Goal: Transaction & Acquisition: Purchase product/service

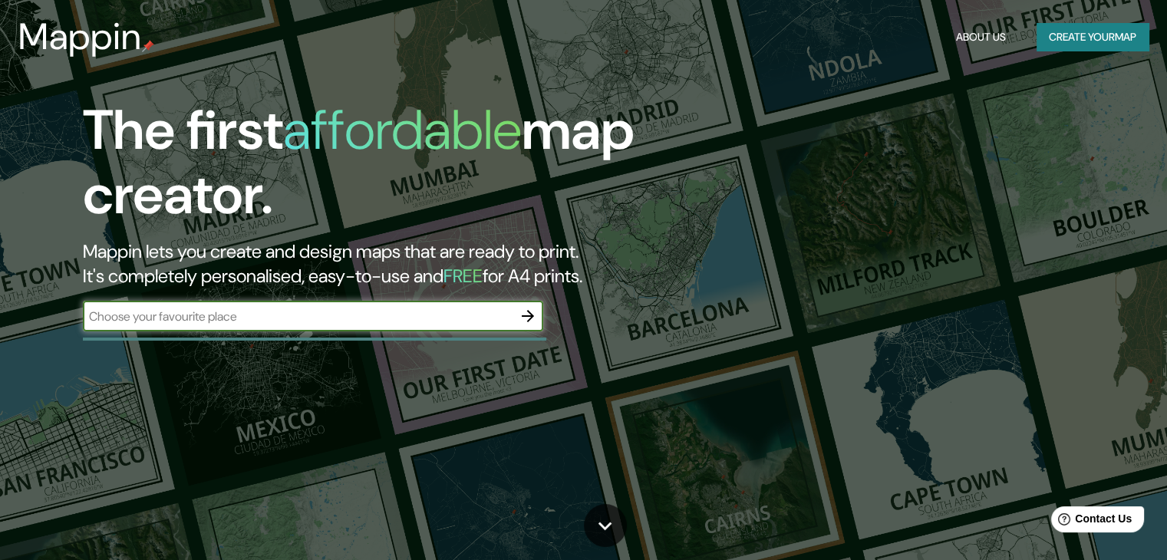
click at [528, 320] on icon "button" at bounding box center [528, 316] width 12 height 12
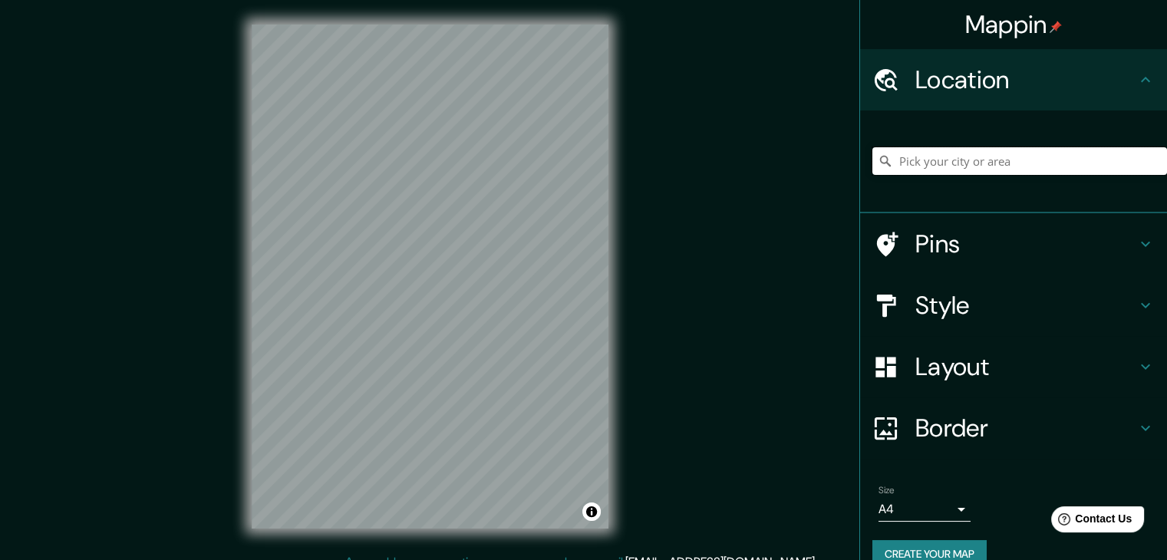
click at [948, 163] on input "Pick your city or area" at bounding box center [1020, 161] width 295 height 28
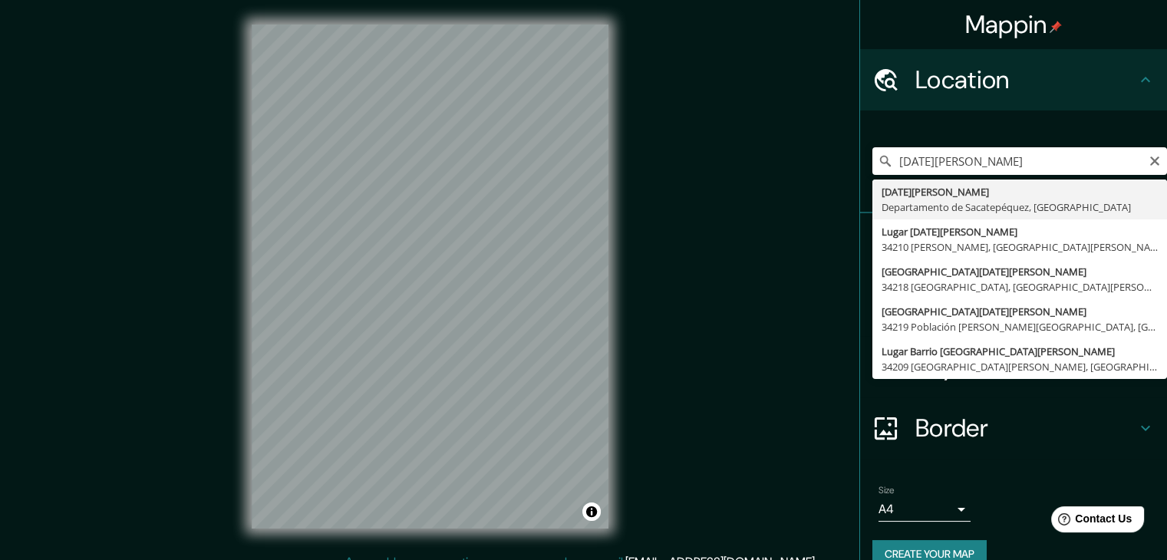
type input "[DATE][PERSON_NAME], Departamento de Sacatepéquez, [GEOGRAPHIC_DATA]"
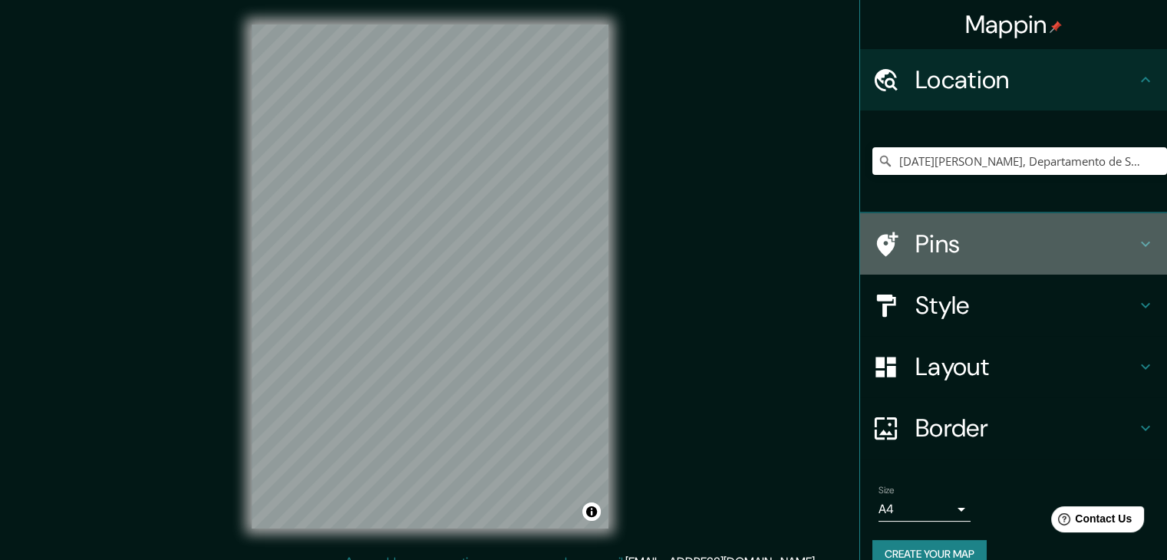
click at [921, 248] on h4 "Pins" at bounding box center [1025, 244] width 221 height 31
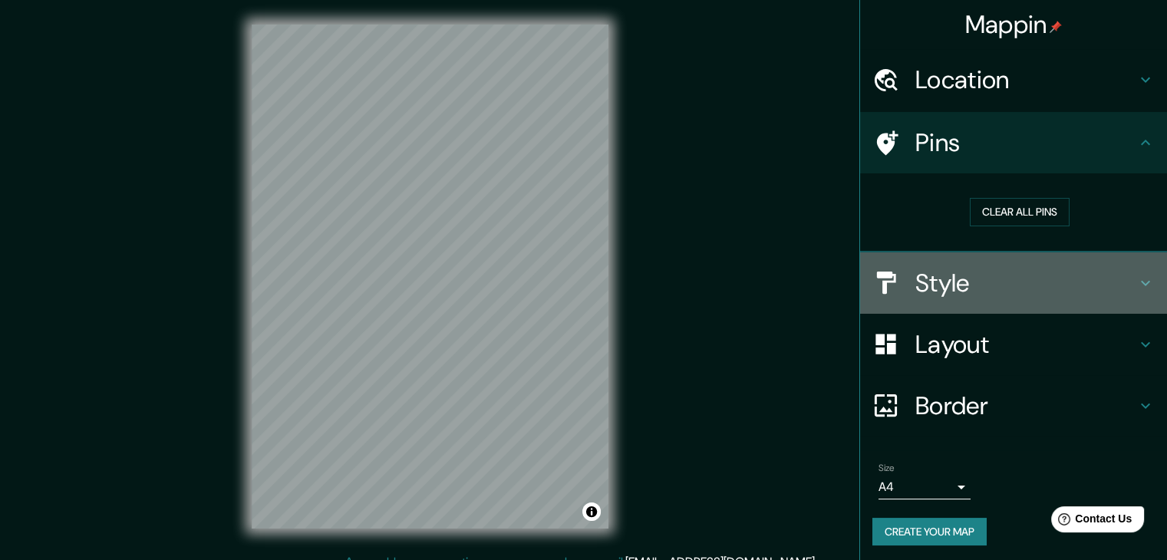
click at [915, 292] on h4 "Style" at bounding box center [1025, 283] width 221 height 31
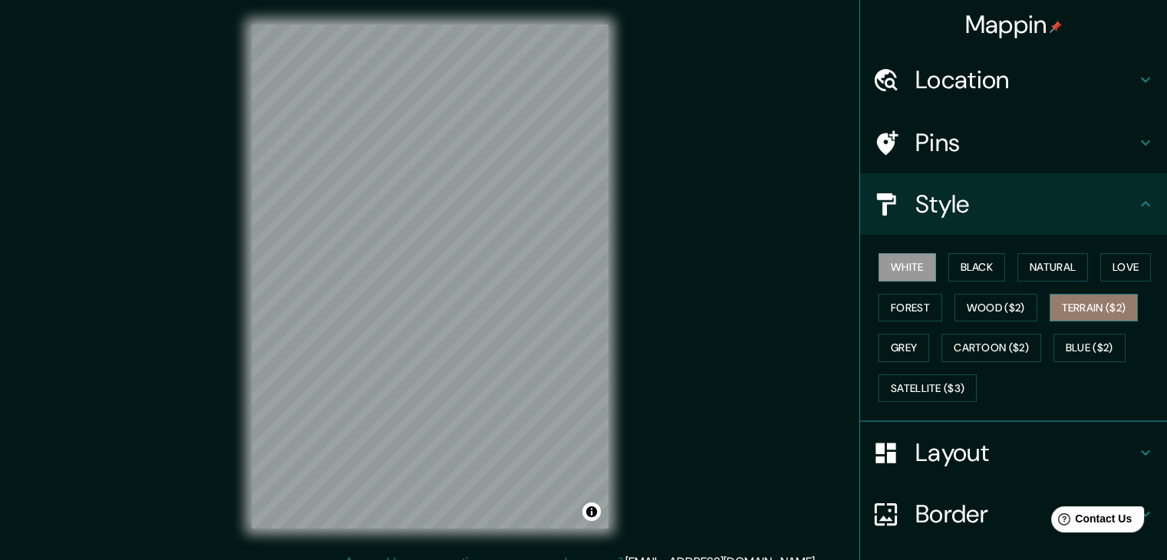
click at [1084, 309] on button "Terrain ($2)" at bounding box center [1094, 308] width 89 height 28
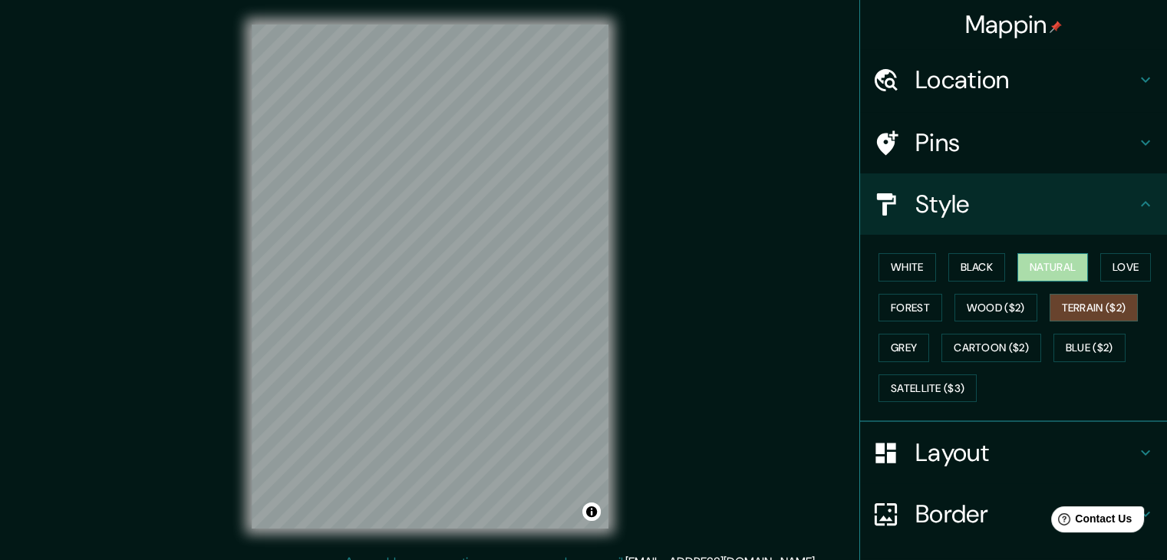
click at [1031, 268] on button "Natural" at bounding box center [1053, 267] width 71 height 28
click at [613, 325] on div "© Mapbox © OpenStreetMap Improve this map" at bounding box center [430, 276] width 406 height 553
click at [675, 208] on div "Mappin Location [DATE][GEOGRAPHIC_DATA][PERSON_NAME], [GEOGRAPHIC_DATA], [GEOGR…" at bounding box center [583, 289] width 1167 height 578
click at [1091, 268] on div "White Black Natural Love Forest Wood ($2) Terrain ($2) Grey Cartoon ($2) Blue (…" at bounding box center [1020, 327] width 295 height 161
click at [1110, 271] on button "Love" at bounding box center [1125, 267] width 51 height 28
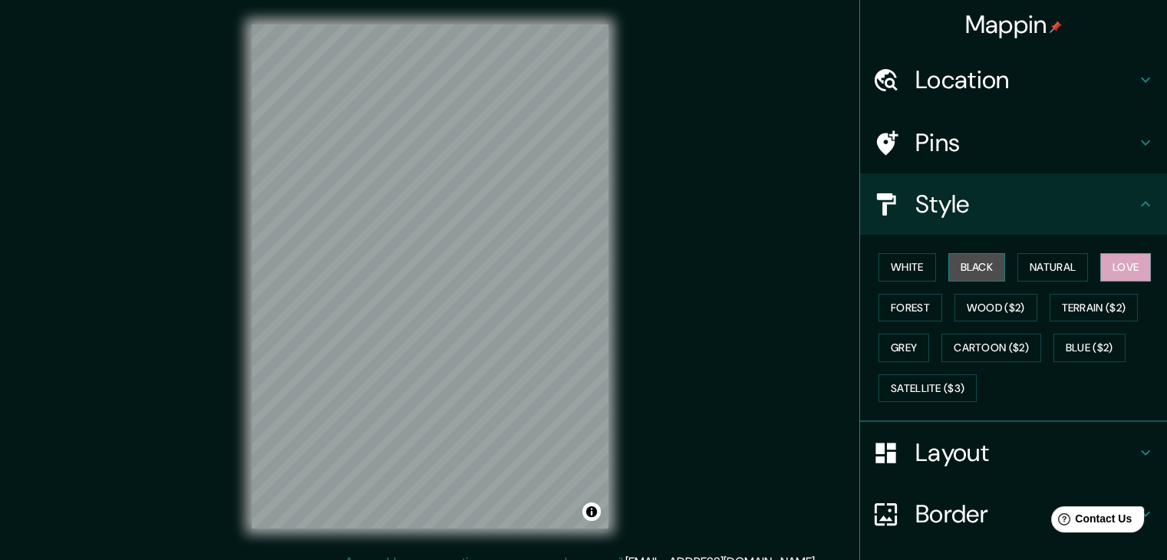
click at [983, 271] on button "Black" at bounding box center [977, 267] width 58 height 28
click at [888, 269] on button "White" at bounding box center [908, 267] width 58 height 28
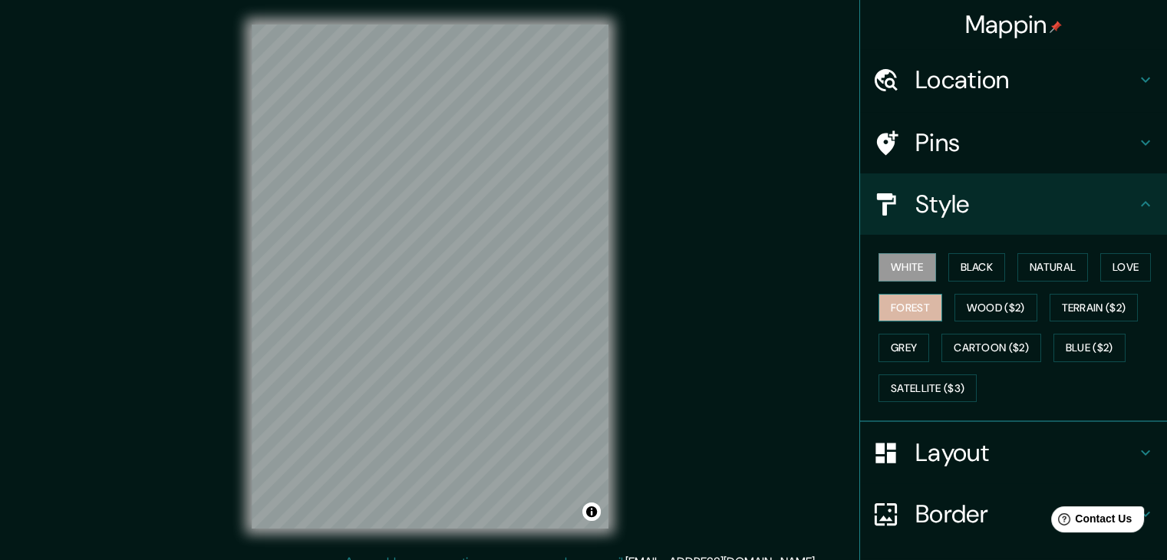
click at [901, 308] on button "Forest" at bounding box center [911, 308] width 64 height 28
click at [1015, 314] on button "Wood ($2)" at bounding box center [996, 308] width 83 height 28
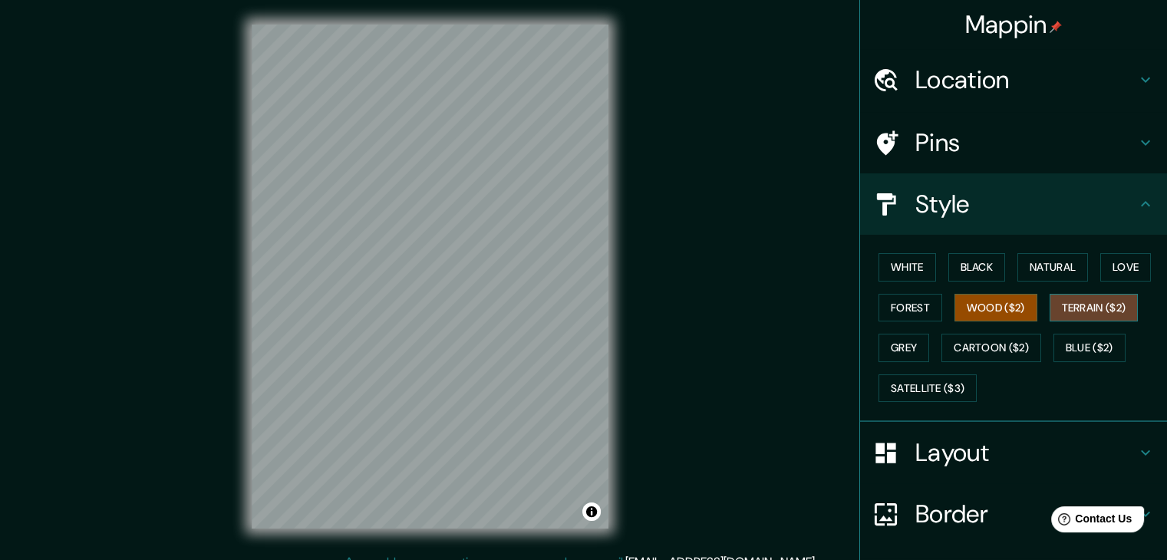
click at [1094, 296] on button "Terrain ($2)" at bounding box center [1094, 308] width 89 height 28
click at [437, 282] on div at bounding box center [438, 278] width 12 height 12
click at [439, 282] on div at bounding box center [438, 278] width 12 height 12
click at [432, 281] on div at bounding box center [430, 276] width 12 height 12
click at [909, 349] on button "Grey" at bounding box center [904, 348] width 51 height 28
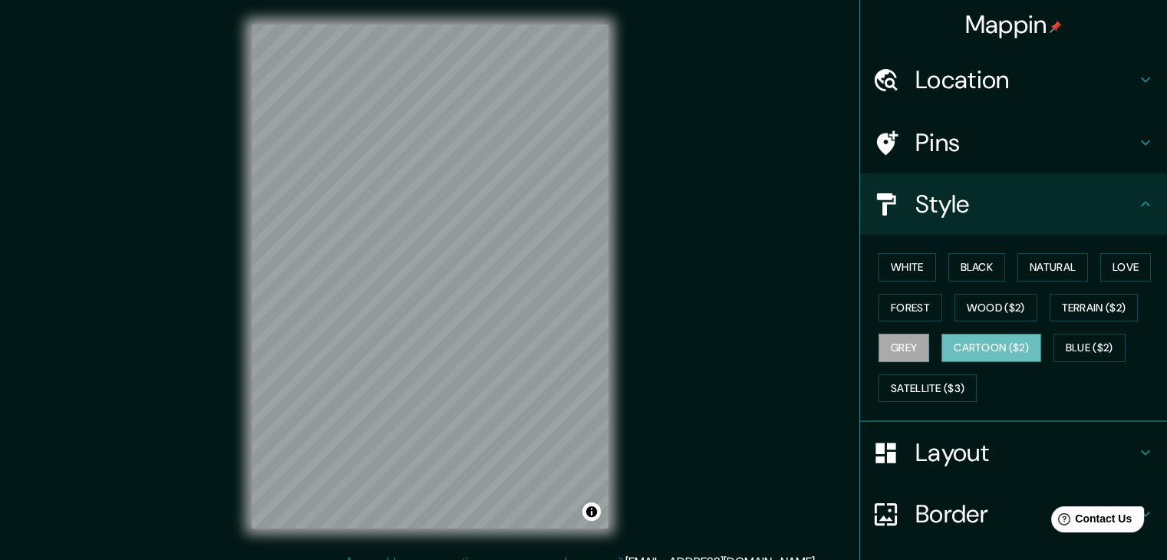
click at [982, 348] on button "Cartoon ($2)" at bounding box center [992, 348] width 100 height 28
click at [1065, 348] on button "Blue ($2)" at bounding box center [1090, 348] width 72 height 28
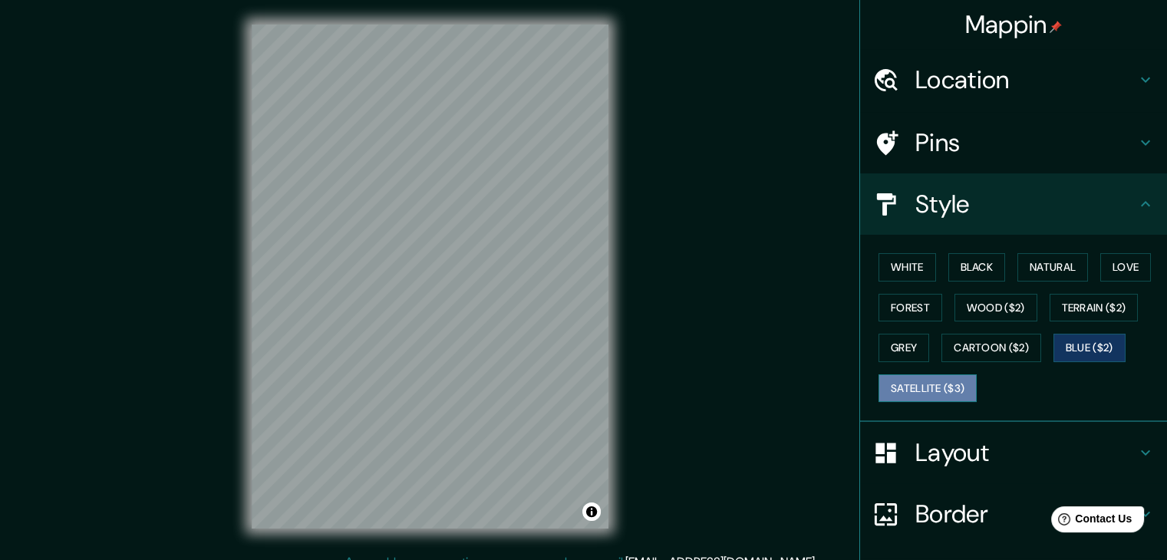
click at [930, 394] on button "Satellite ($3)" at bounding box center [928, 388] width 98 height 28
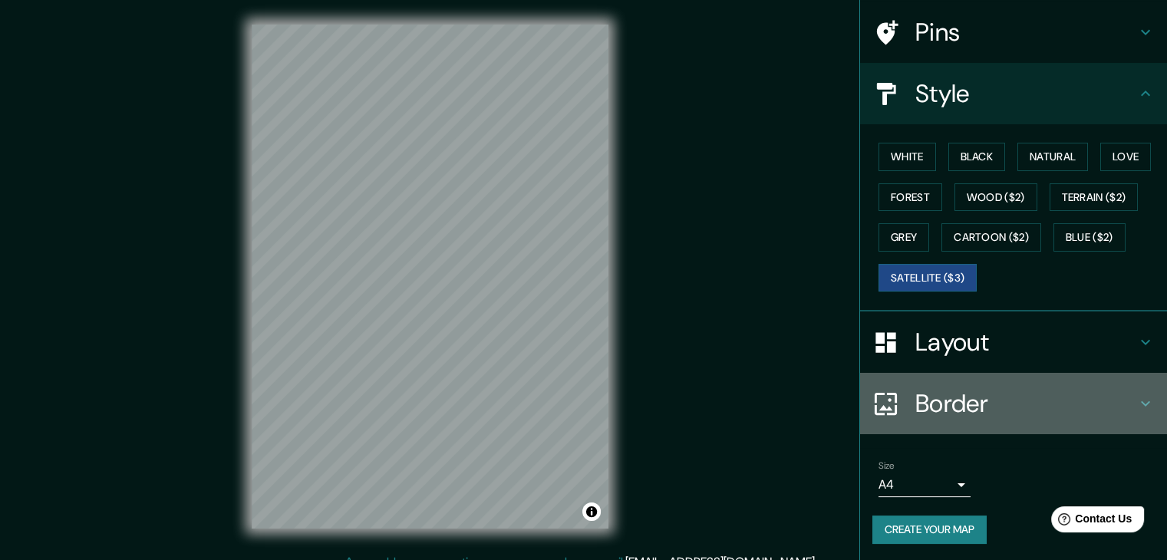
click at [961, 403] on h4 "Border" at bounding box center [1025, 403] width 221 height 31
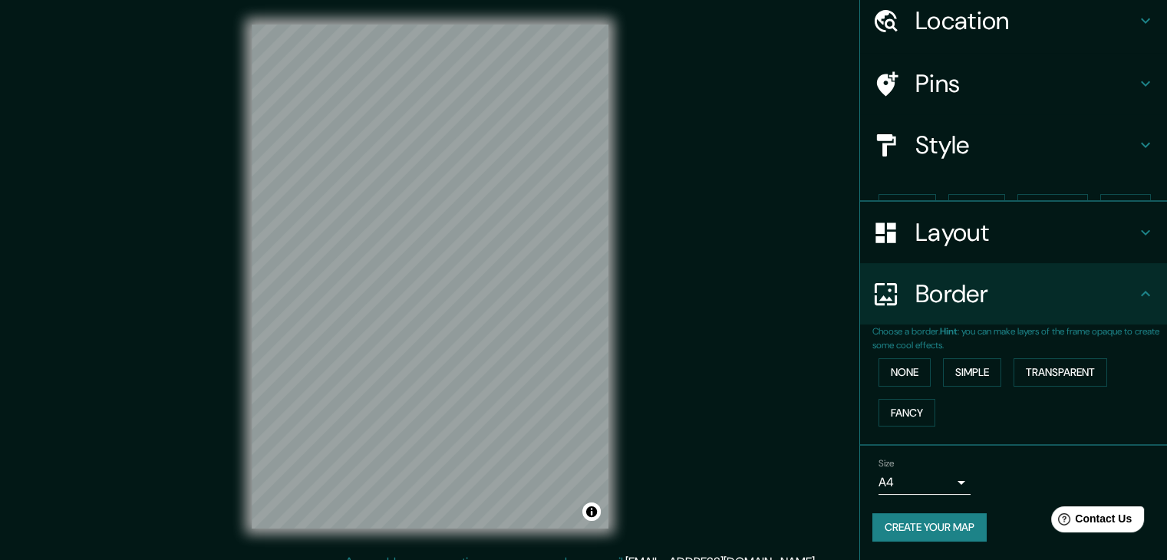
scroll to position [32, 0]
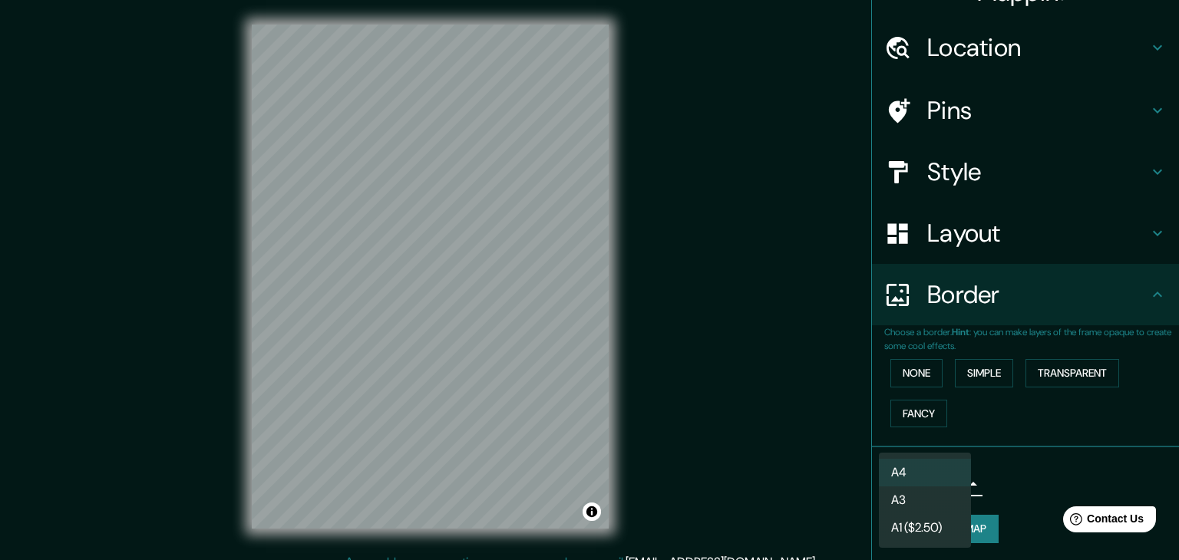
click at [935, 477] on body "Mappin Location [DATE][GEOGRAPHIC_DATA][PERSON_NAME], [GEOGRAPHIC_DATA], [GEOGR…" at bounding box center [589, 280] width 1179 height 560
click at [922, 498] on li "A3" at bounding box center [925, 501] width 92 height 28
type input "a4"
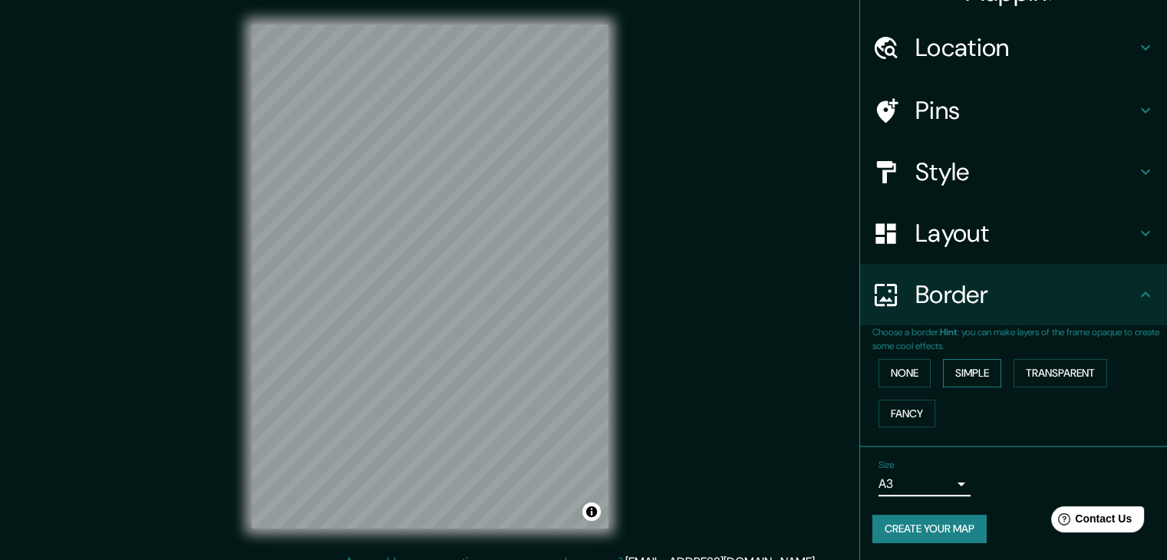
click at [969, 369] on button "Simple" at bounding box center [972, 373] width 58 height 28
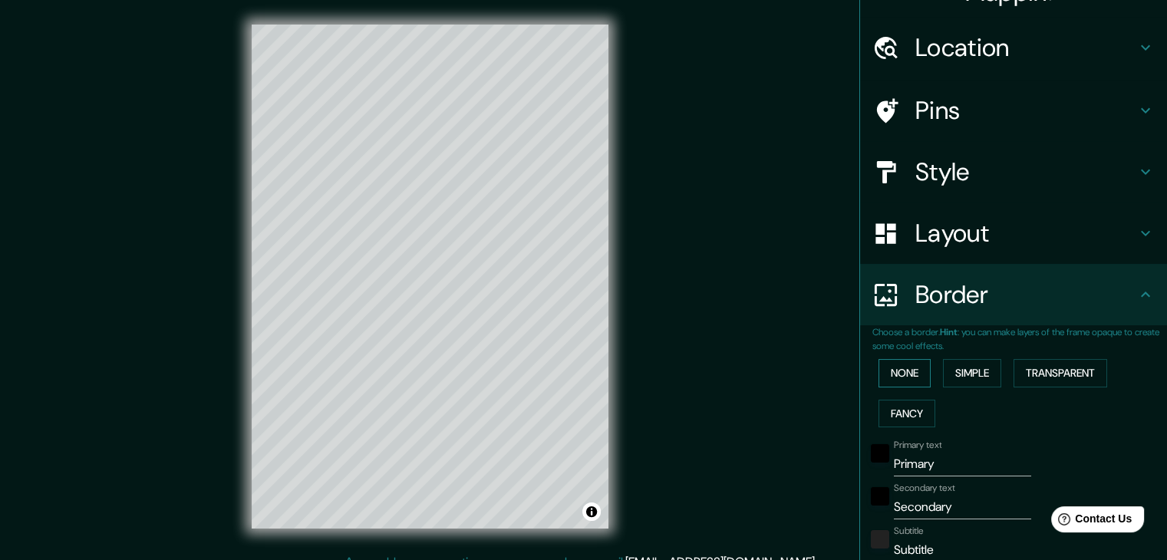
click at [893, 369] on button "None" at bounding box center [905, 373] width 52 height 28
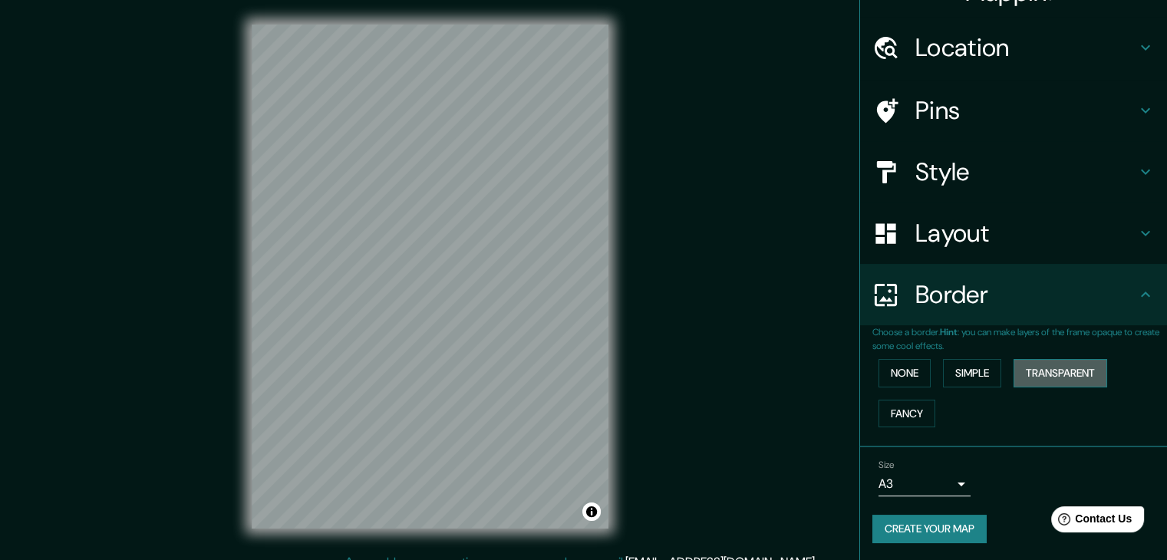
click at [1056, 375] on button "Transparent" at bounding box center [1061, 373] width 94 height 28
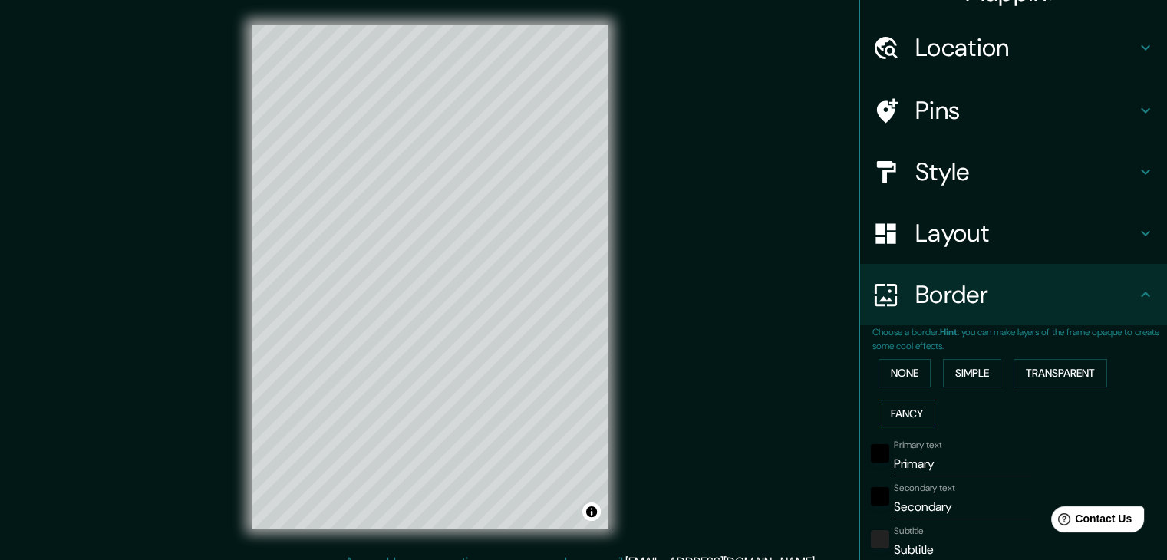
click at [889, 417] on button "Fancy" at bounding box center [907, 414] width 57 height 28
click at [915, 414] on button "Fancy" at bounding box center [907, 414] width 57 height 28
type input "37"
type input "19"
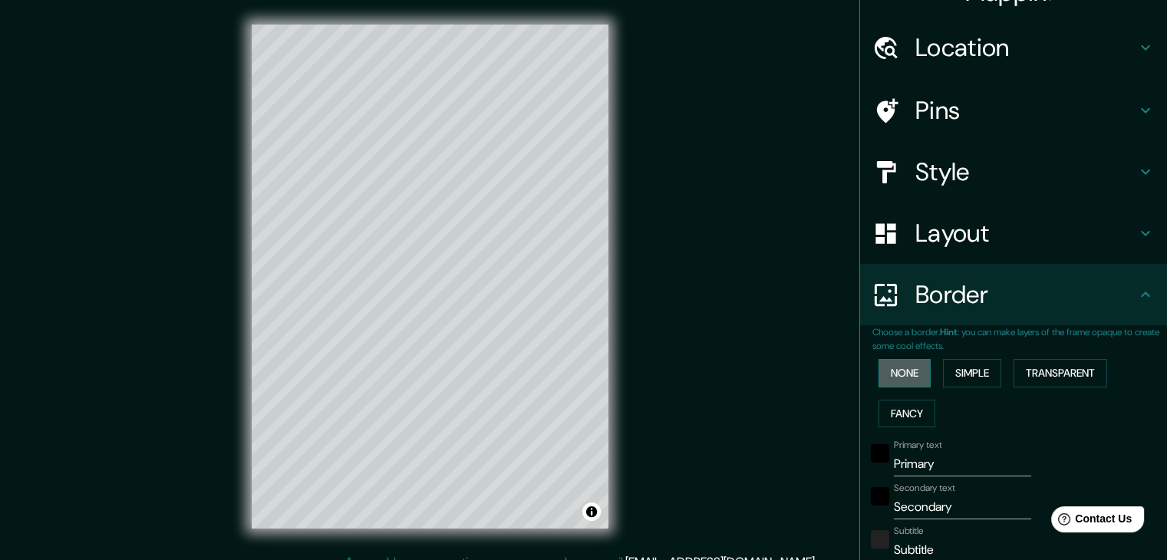
click at [898, 381] on button "None" at bounding box center [905, 373] width 52 height 28
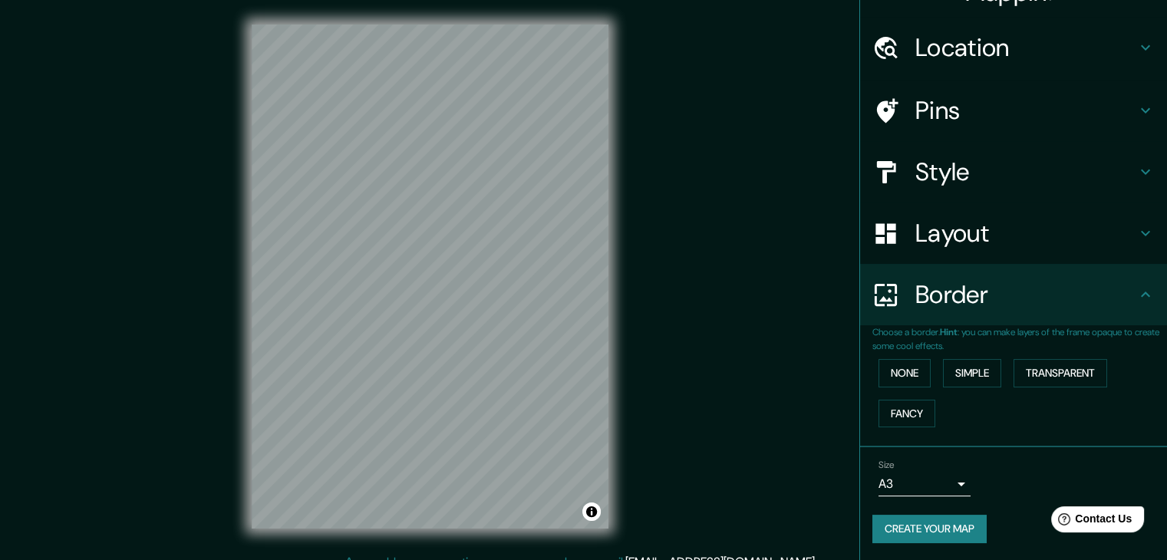
click at [956, 240] on h4 "Layout" at bounding box center [1025, 233] width 221 height 31
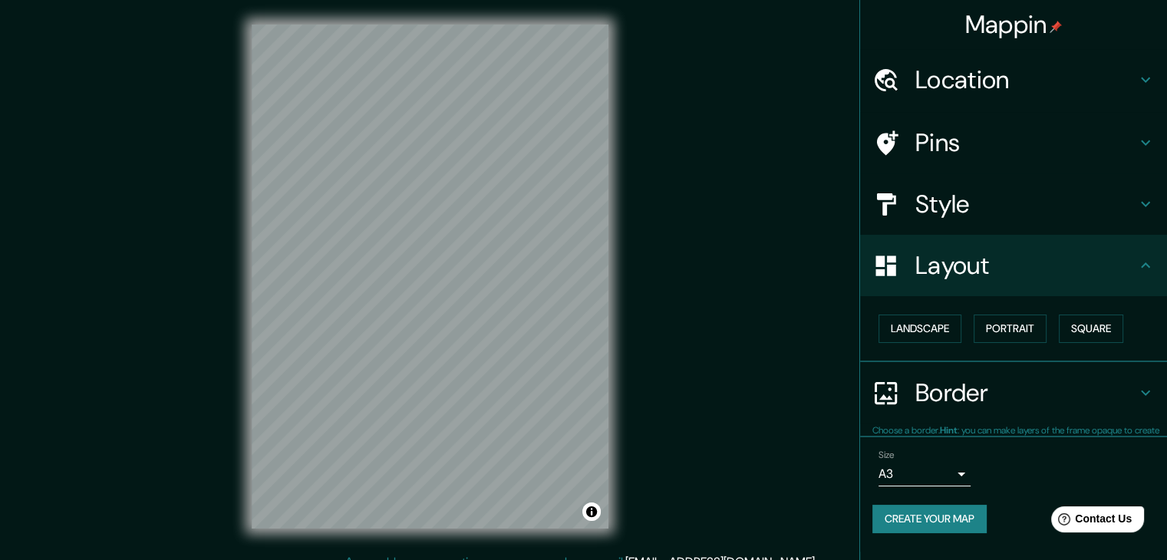
scroll to position [0, 0]
click at [1017, 327] on button "Portrait" at bounding box center [1010, 329] width 73 height 28
click at [1115, 327] on button "Square" at bounding box center [1091, 329] width 64 height 28
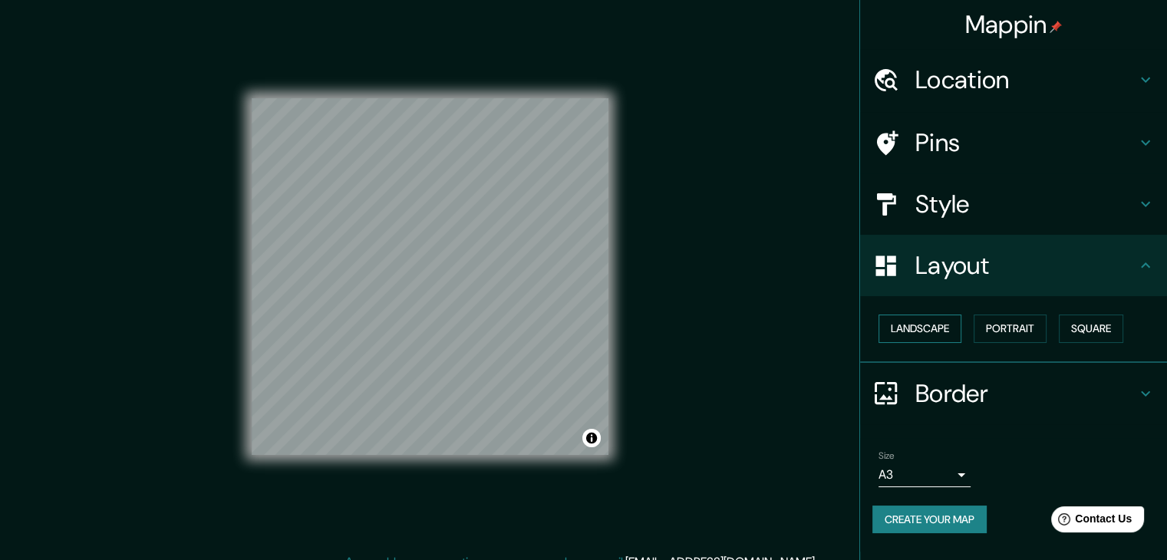
click at [912, 329] on button "Landscape" at bounding box center [920, 329] width 83 height 28
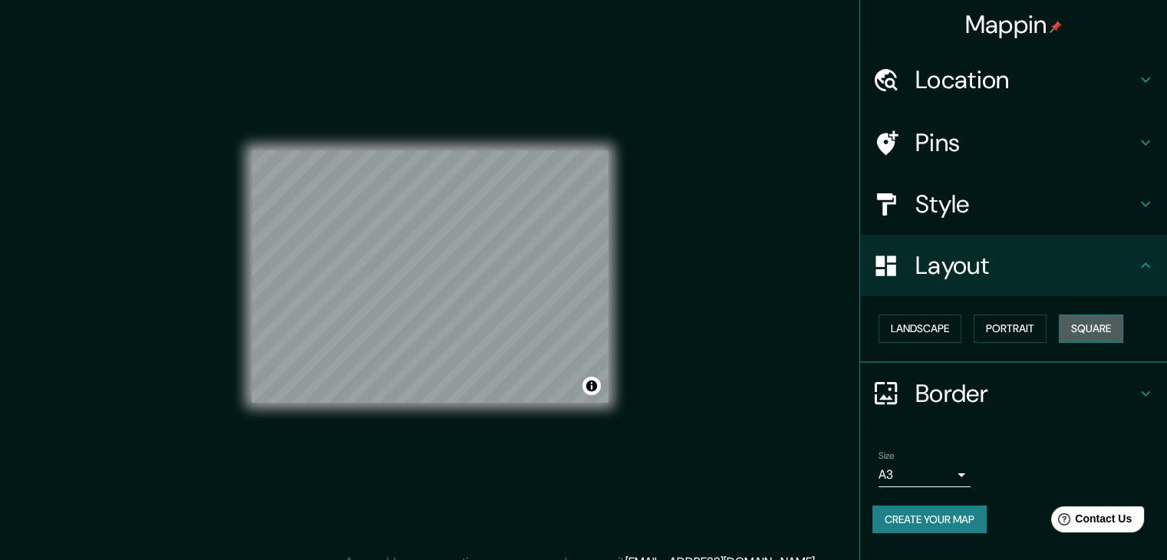
click at [1111, 329] on button "Square" at bounding box center [1091, 329] width 64 height 28
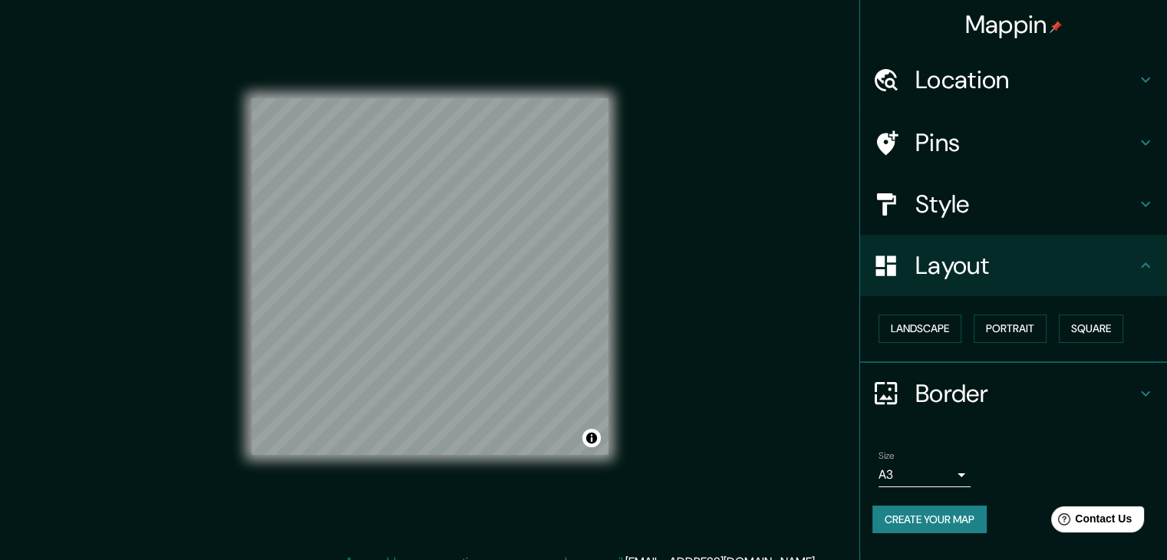
click at [687, 111] on div "Mappin Location [DATE][GEOGRAPHIC_DATA][PERSON_NAME], [GEOGRAPHIC_DATA], [GEOGR…" at bounding box center [583, 289] width 1167 height 578
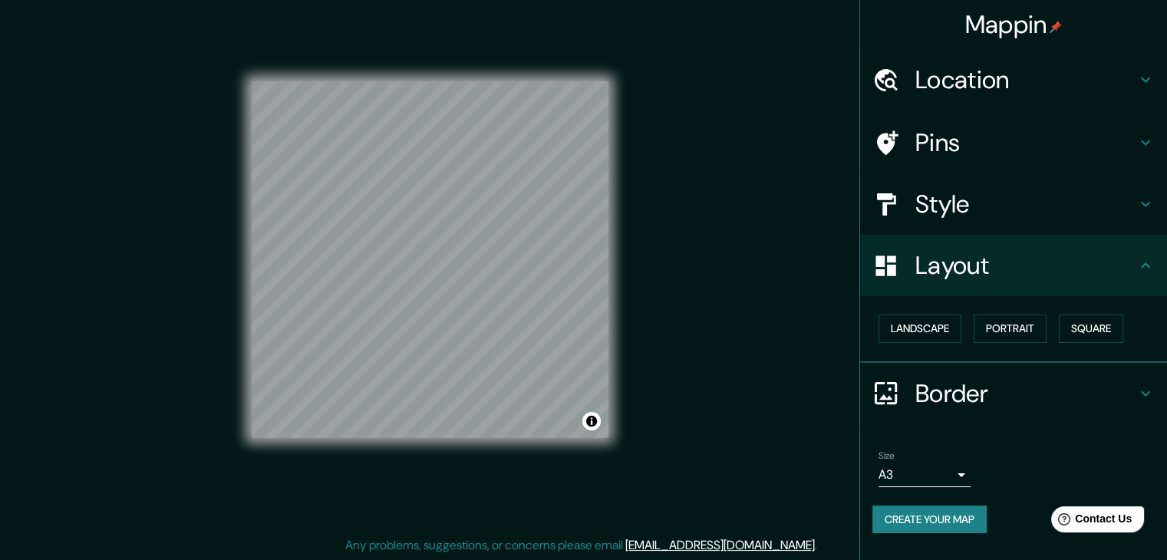
scroll to position [18, 0]
click at [963, 519] on button "Create your map" at bounding box center [930, 520] width 114 height 28
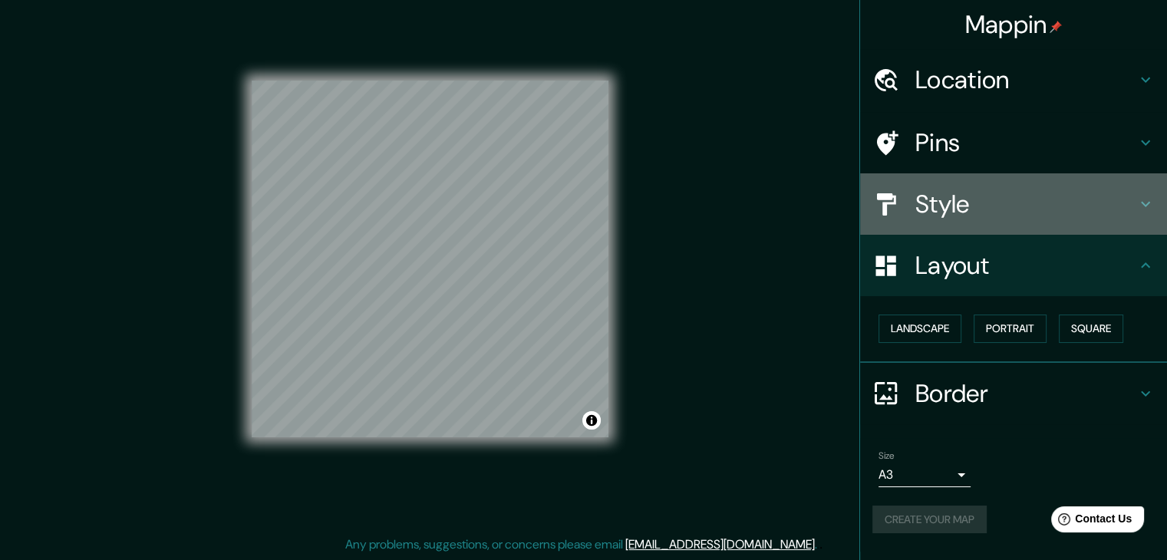
click at [999, 176] on div "Style" at bounding box center [1013, 203] width 307 height 61
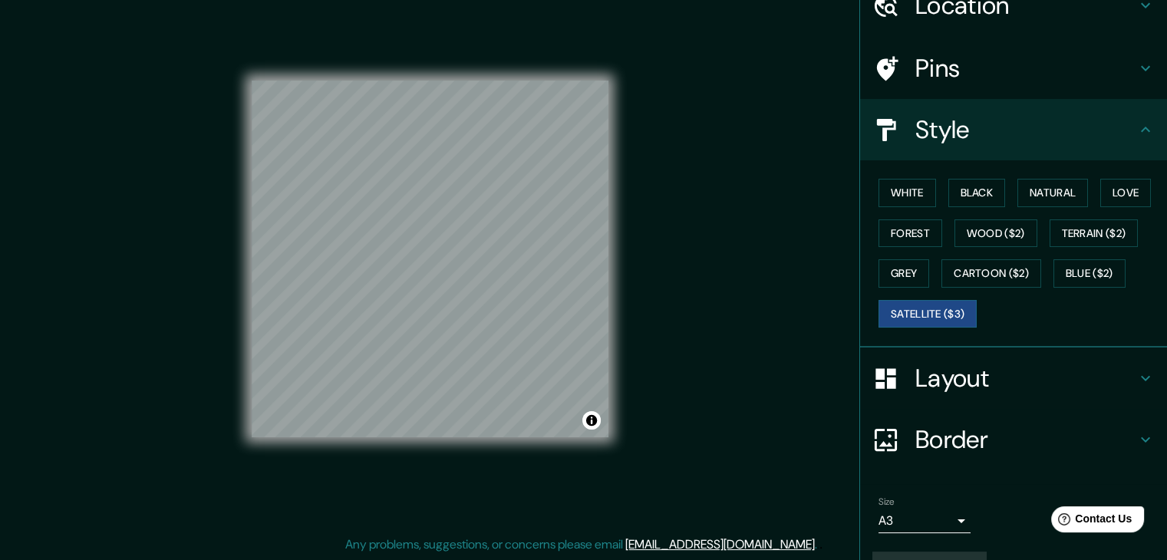
scroll to position [111, 0]
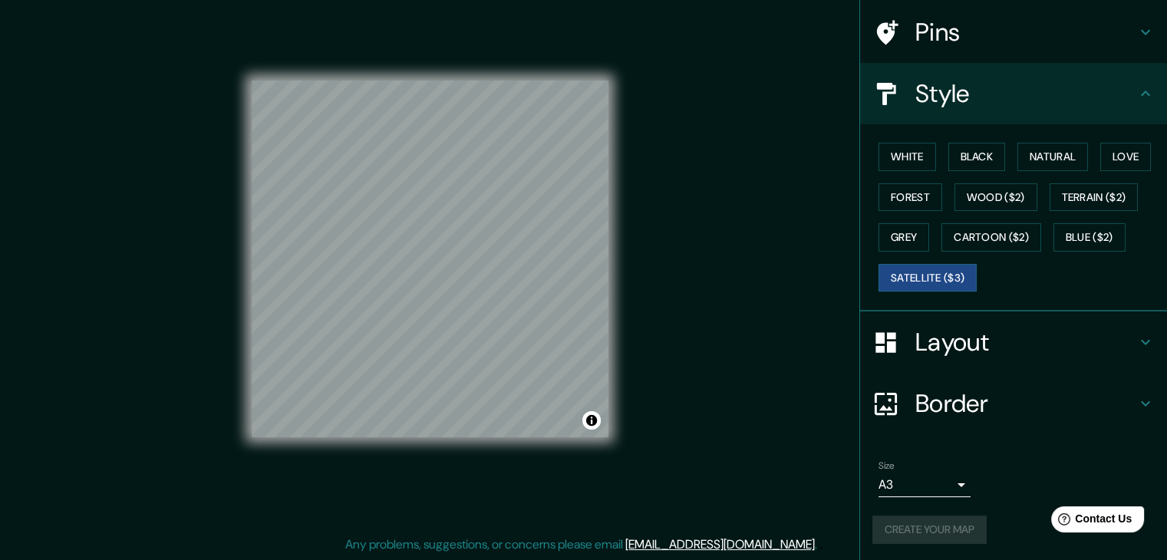
click at [942, 520] on div "Create your map" at bounding box center [1014, 530] width 282 height 28
click at [929, 519] on div "Create your map" at bounding box center [1014, 530] width 282 height 28
click at [688, 350] on div "Mappin Location [DATE][GEOGRAPHIC_DATA][PERSON_NAME], [GEOGRAPHIC_DATA], [GEOGR…" at bounding box center [583, 271] width 1167 height 578
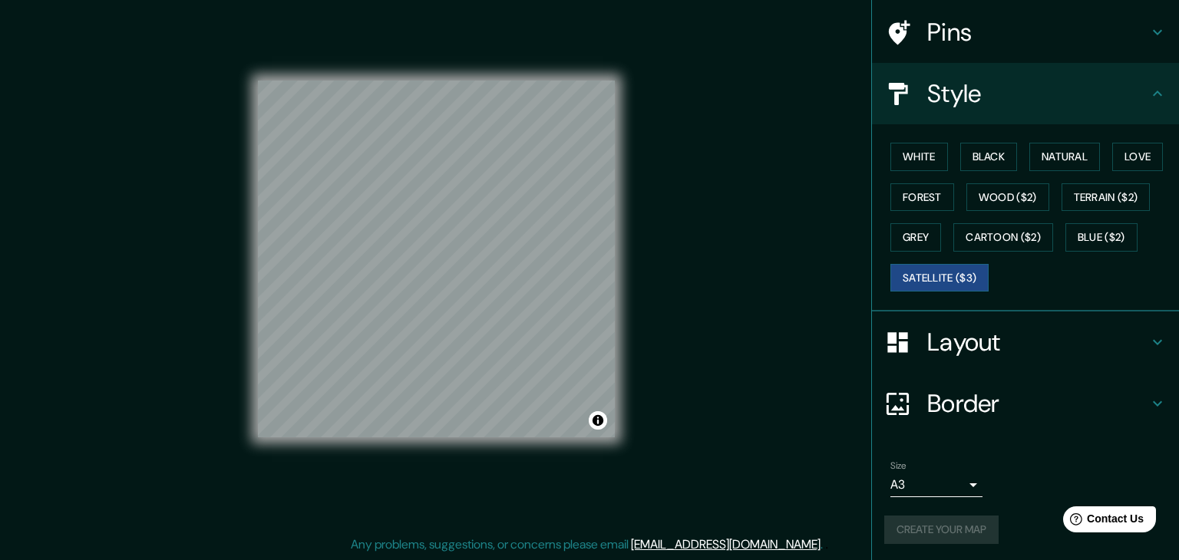
click at [948, 479] on body "Mappin Location [DATE][GEOGRAPHIC_DATA][PERSON_NAME], [GEOGRAPHIC_DATA], [GEOGR…" at bounding box center [589, 262] width 1179 height 560
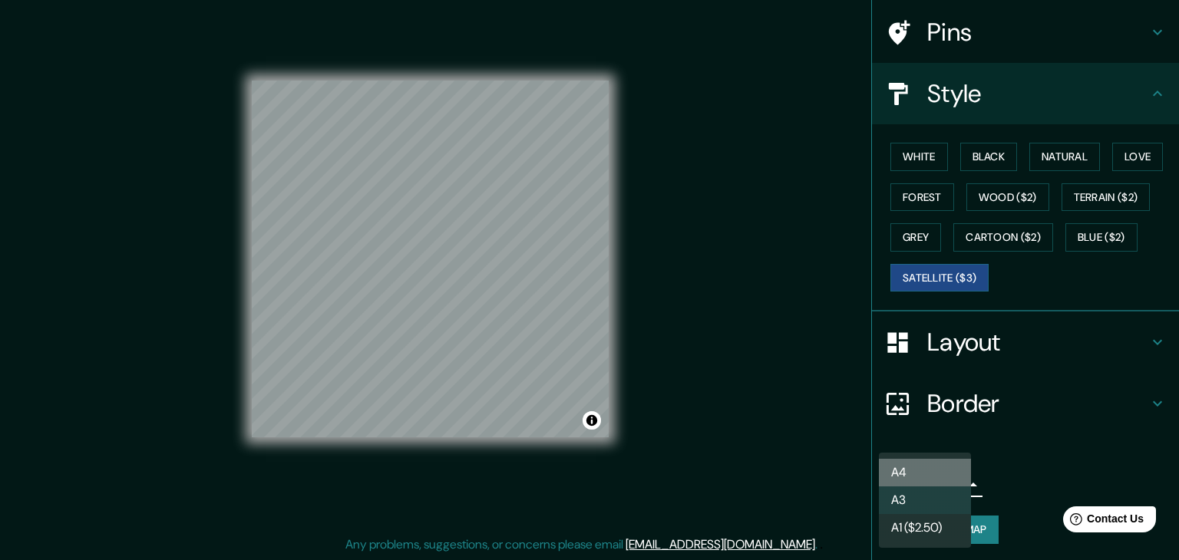
click at [932, 473] on li "A4" at bounding box center [925, 473] width 92 height 28
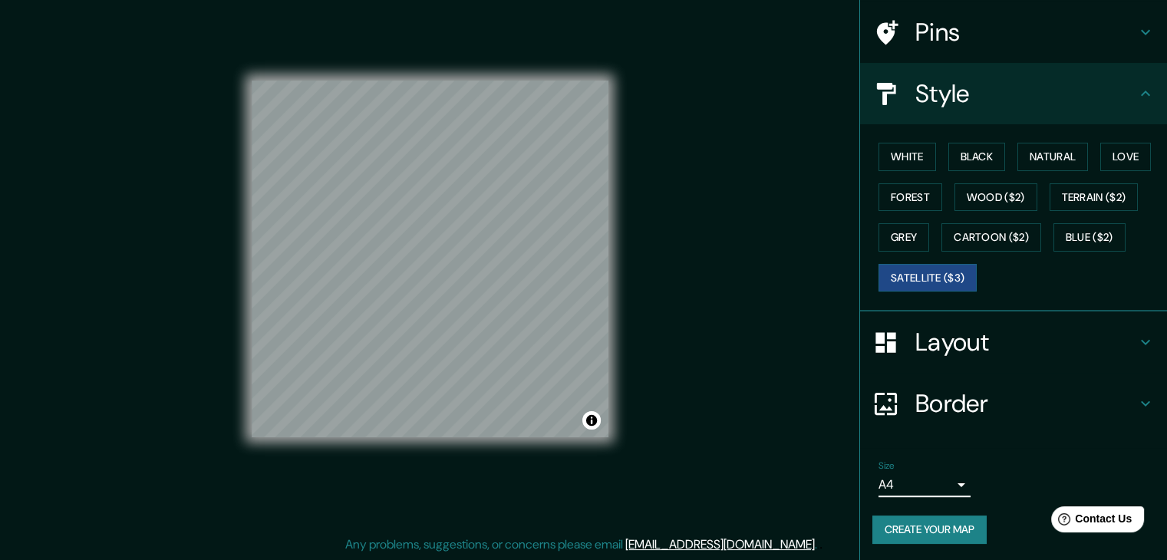
click at [943, 533] on button "Create your map" at bounding box center [930, 530] width 114 height 28
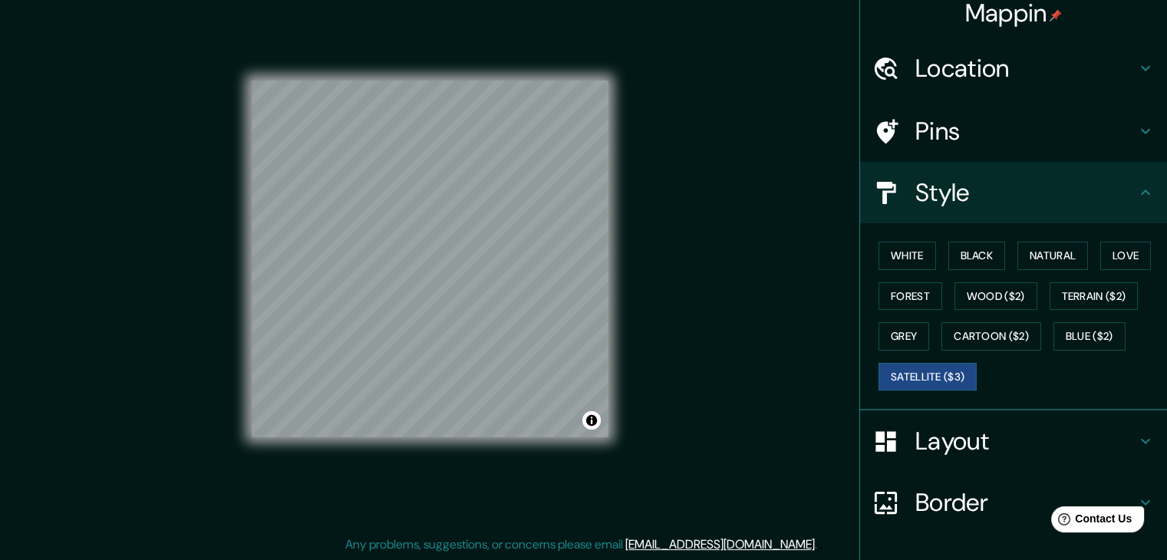
scroll to position [0, 0]
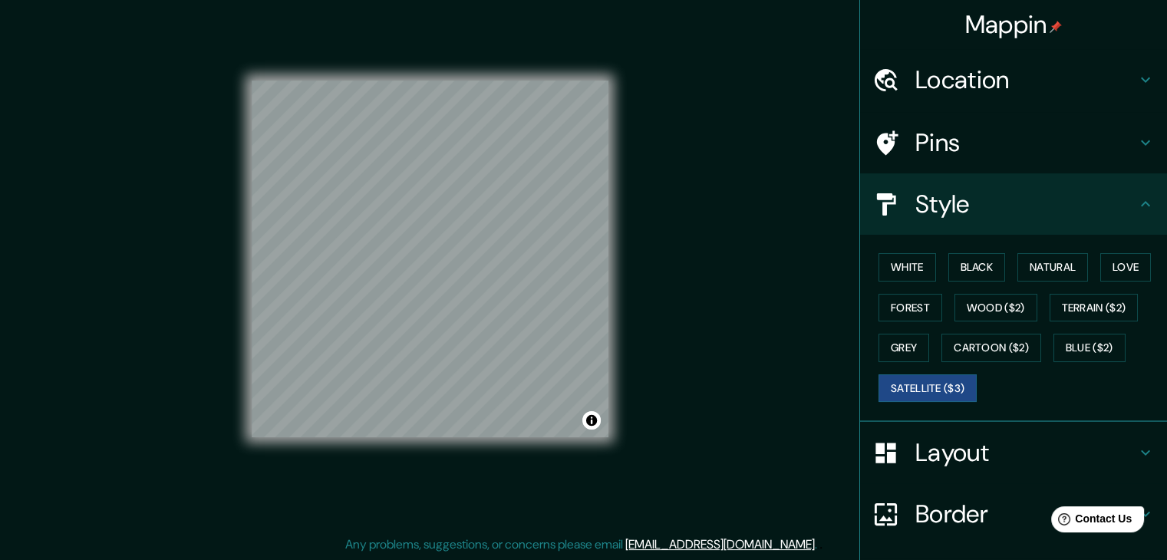
click at [946, 206] on h4 "Style" at bounding box center [1025, 204] width 221 height 31
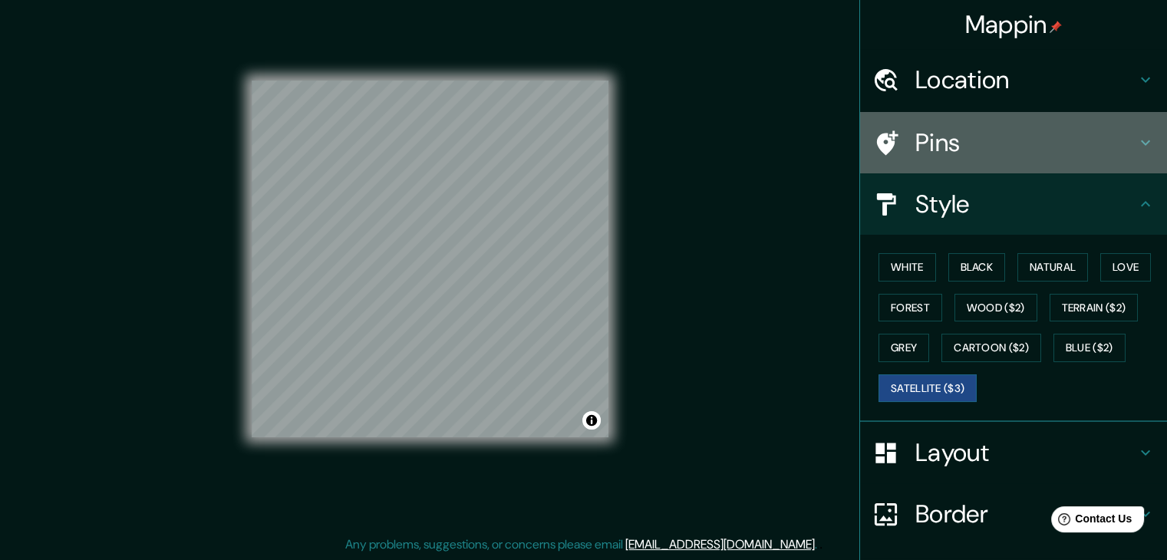
click at [930, 139] on h4 "Pins" at bounding box center [1025, 142] width 221 height 31
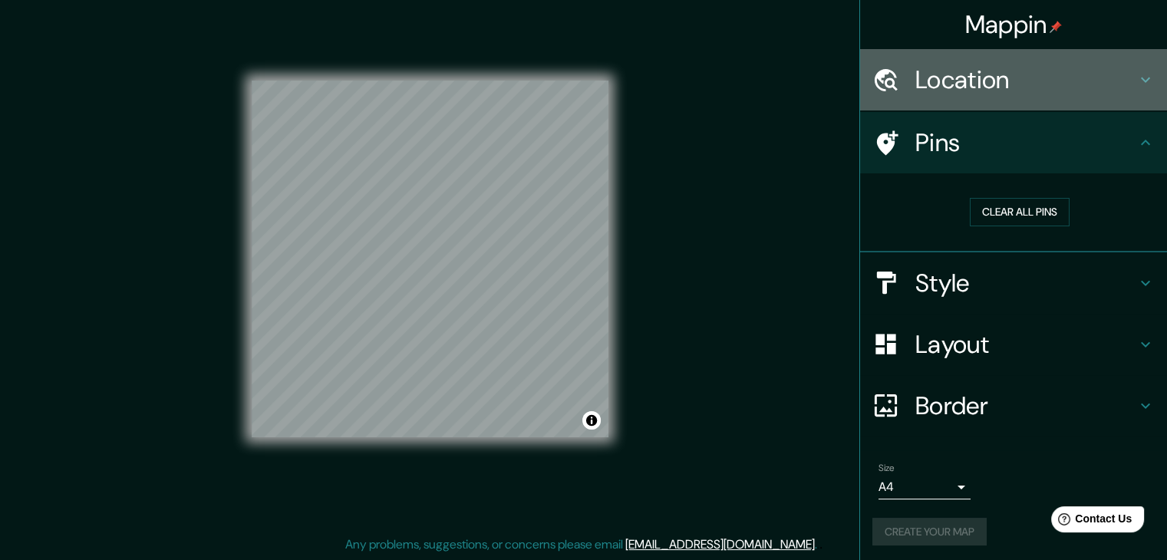
click at [919, 74] on h4 "Location" at bounding box center [1025, 79] width 221 height 31
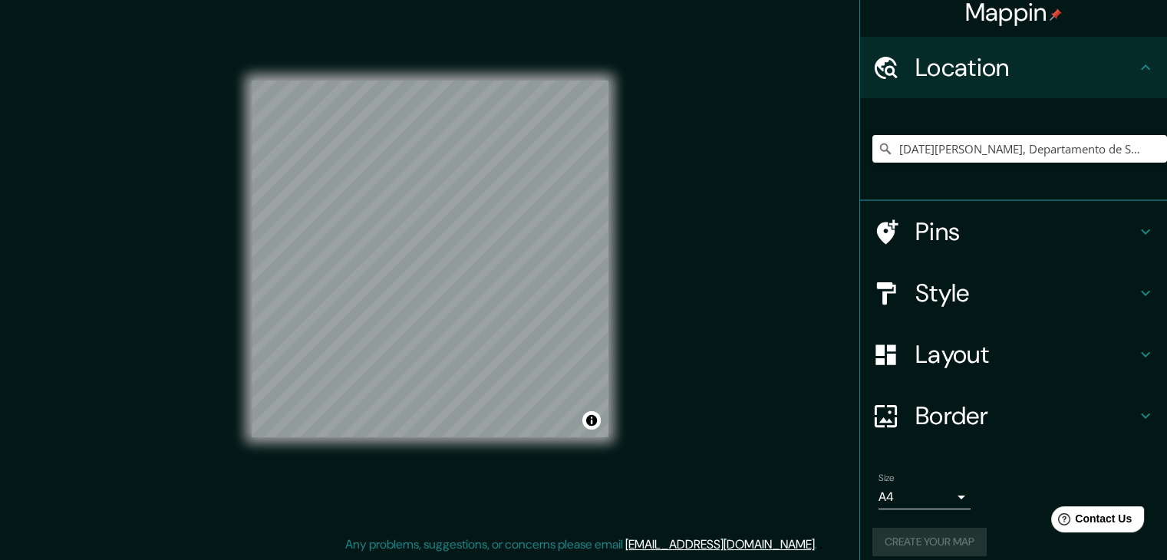
scroll to position [26, 0]
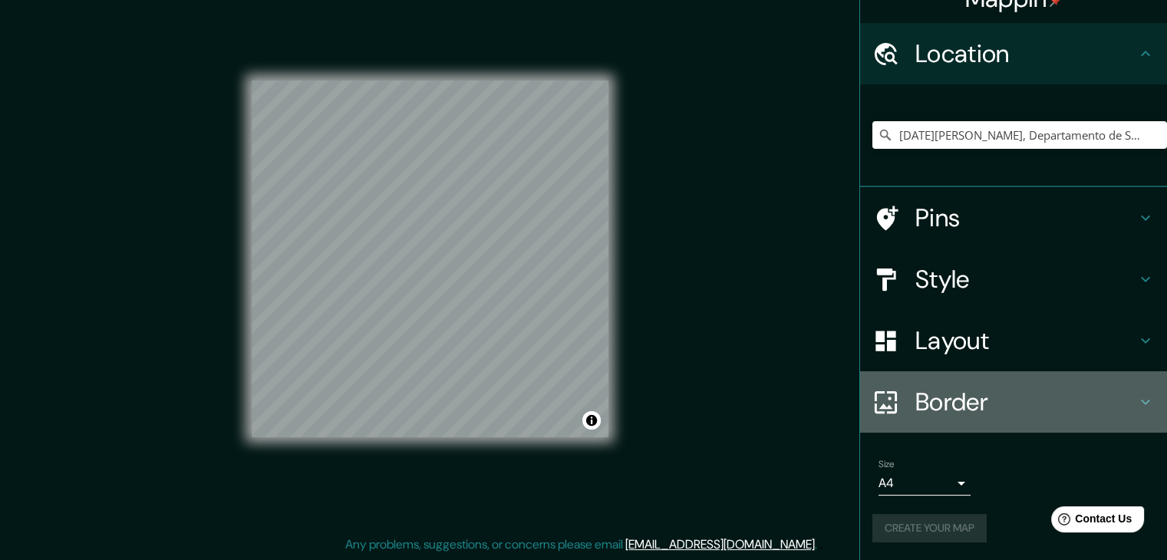
click at [970, 403] on h4 "Border" at bounding box center [1025, 402] width 221 height 31
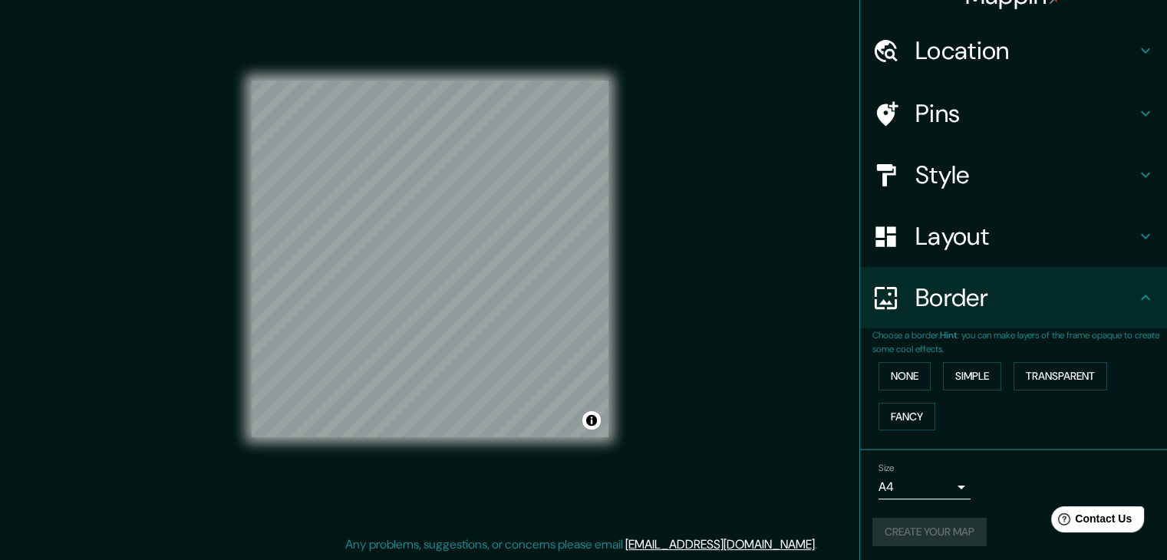
scroll to position [32, 0]
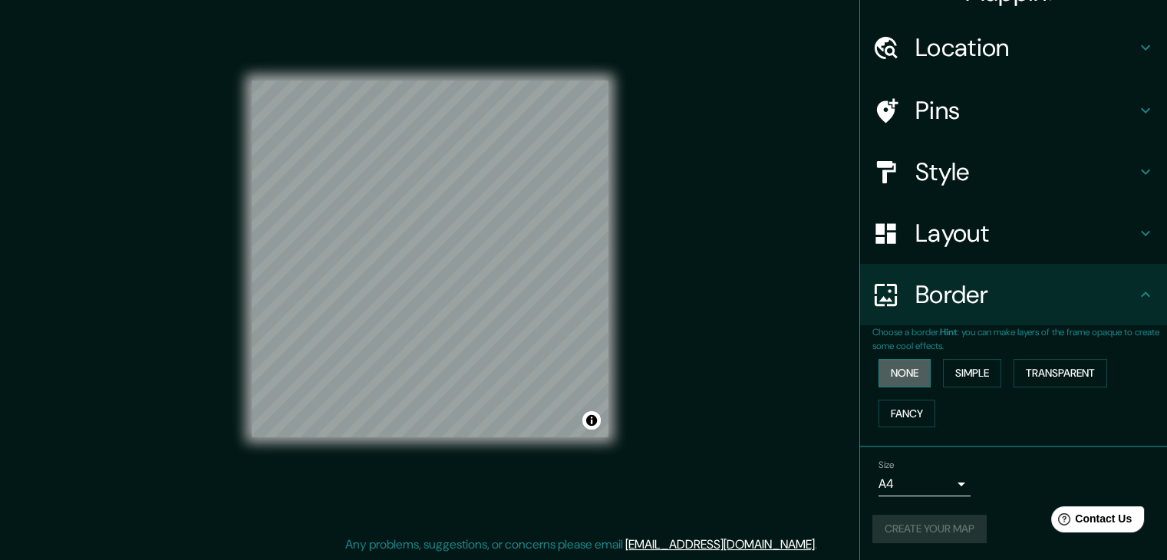
click at [889, 380] on button "None" at bounding box center [905, 373] width 52 height 28
click at [1013, 467] on div "Size A4 single" at bounding box center [1014, 478] width 282 height 49
click at [943, 479] on body "Mappin Location [DATE][GEOGRAPHIC_DATA][PERSON_NAME], [GEOGRAPHIC_DATA], [GEOGR…" at bounding box center [583, 262] width 1167 height 560
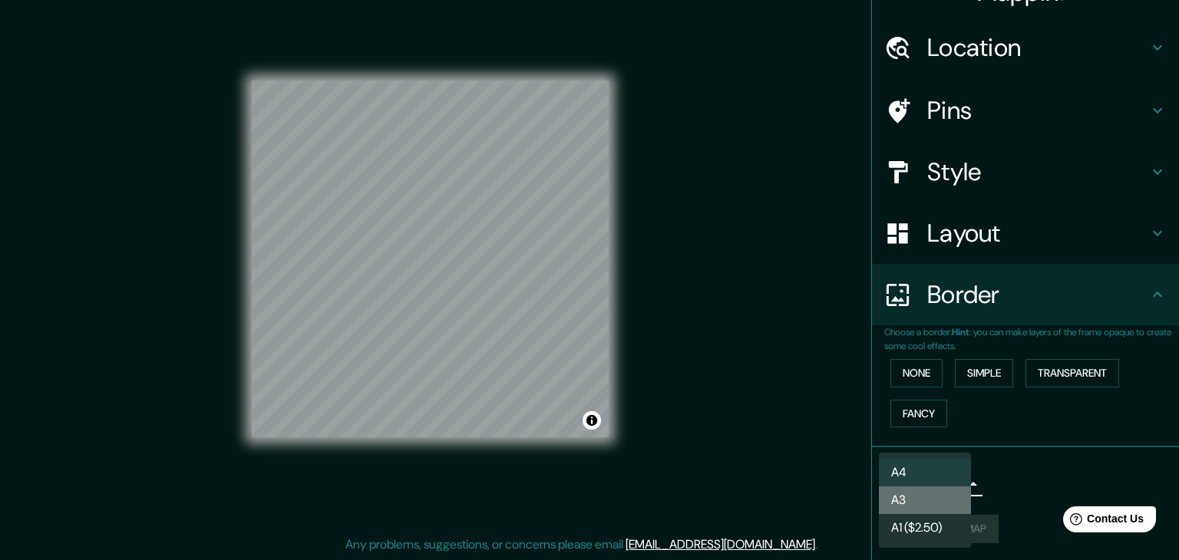
click at [930, 506] on li "A3" at bounding box center [925, 501] width 92 height 28
type input "a4"
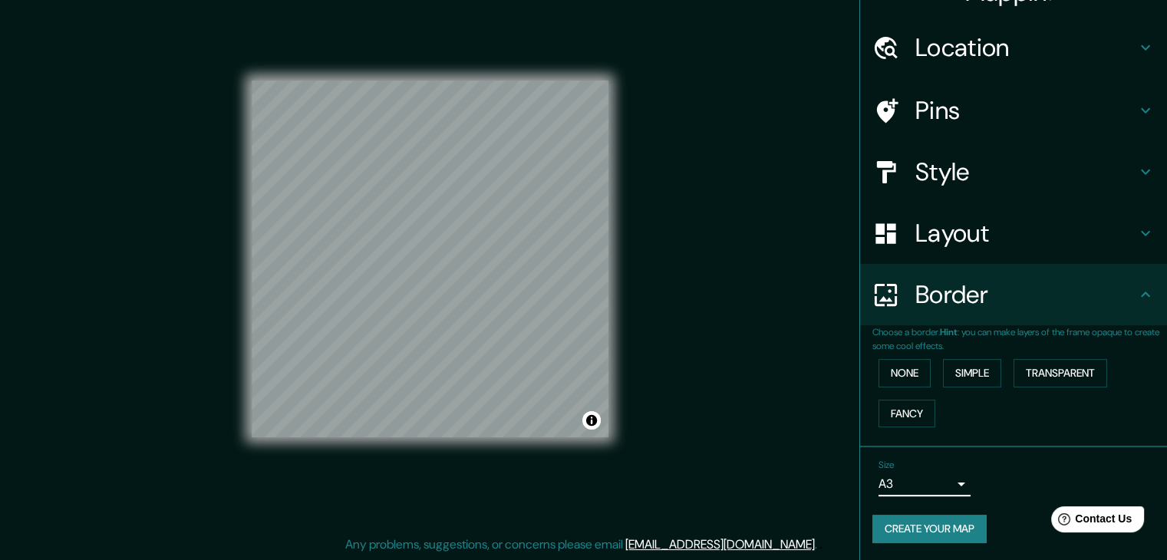
click at [947, 516] on button "Create your map" at bounding box center [930, 529] width 114 height 28
click at [761, 262] on div "Mappin Location [DATE][GEOGRAPHIC_DATA][PERSON_NAME], [GEOGRAPHIC_DATA], [GEOGR…" at bounding box center [583, 271] width 1167 height 578
click at [945, 169] on h4 "Style" at bounding box center [1025, 172] width 221 height 31
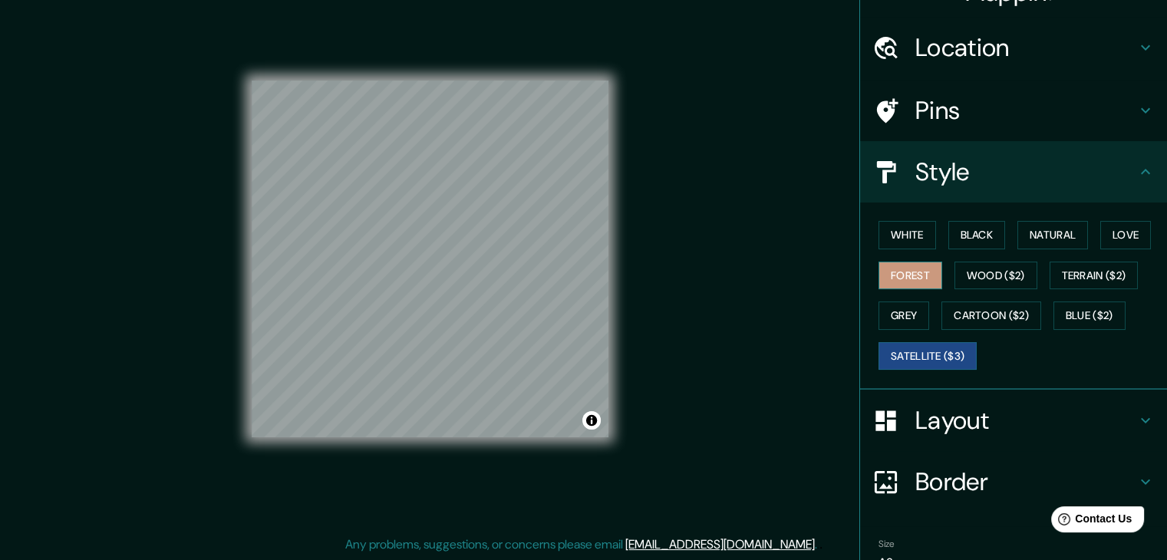
click at [902, 262] on button "Forest" at bounding box center [911, 276] width 64 height 28
click at [977, 267] on button "Wood ($2)" at bounding box center [996, 276] width 83 height 28
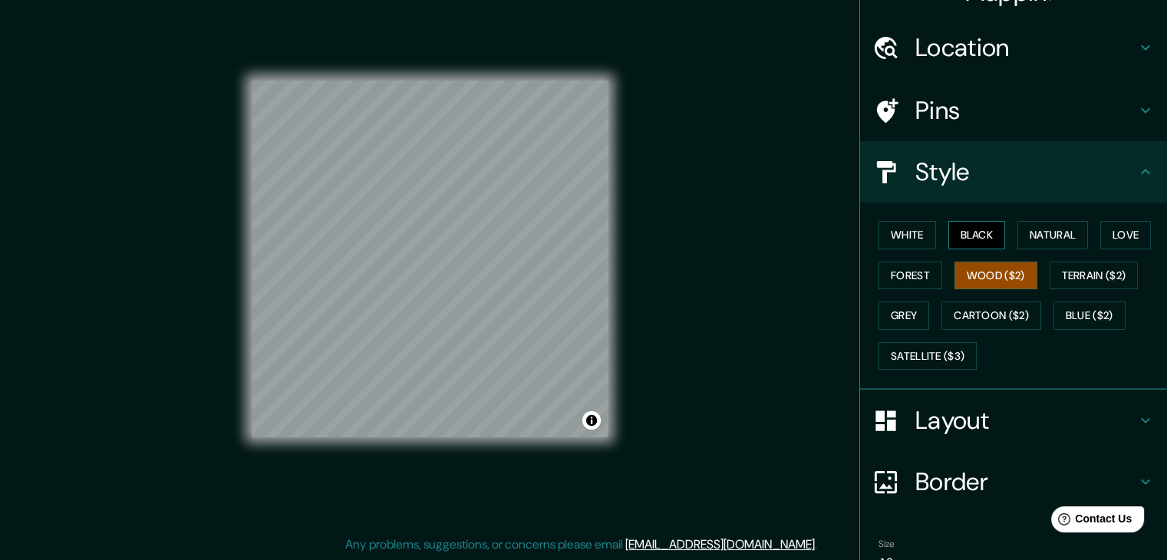
click at [967, 239] on button "Black" at bounding box center [977, 235] width 58 height 28
click at [1040, 236] on button "Natural" at bounding box center [1053, 235] width 71 height 28
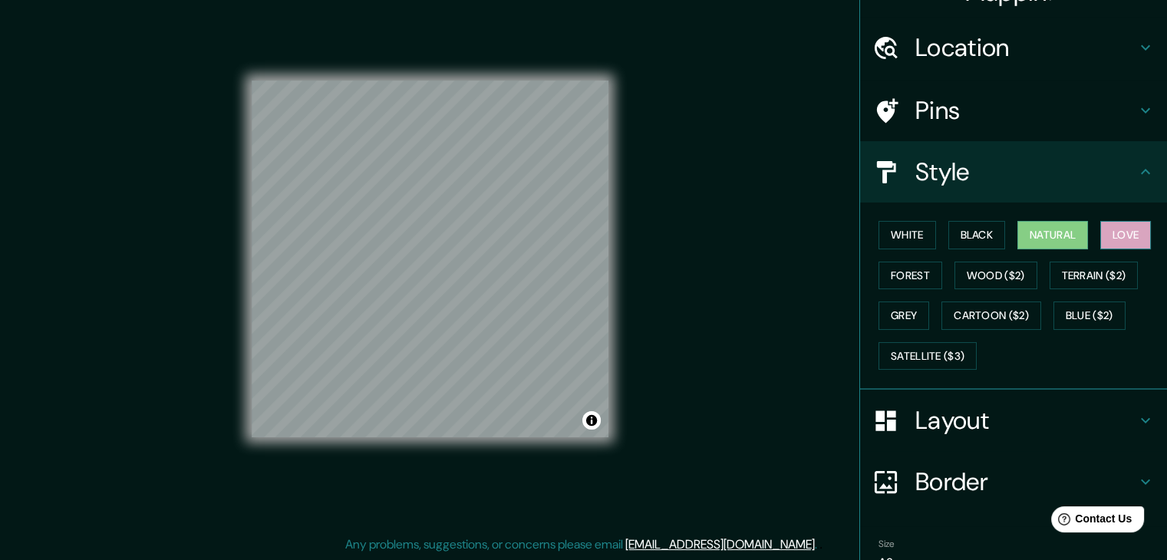
click at [1104, 234] on button "Love" at bounding box center [1125, 235] width 51 height 28
click at [879, 235] on button "White" at bounding box center [908, 235] width 58 height 28
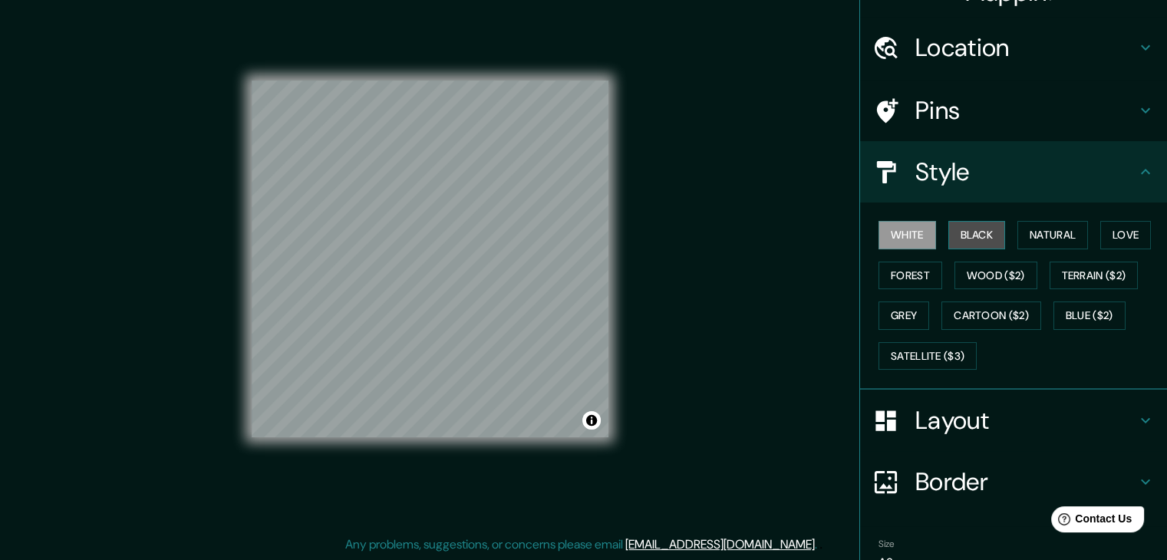
click at [964, 229] on button "Black" at bounding box center [977, 235] width 58 height 28
click at [1077, 283] on button "Terrain ($2)" at bounding box center [1094, 276] width 89 height 28
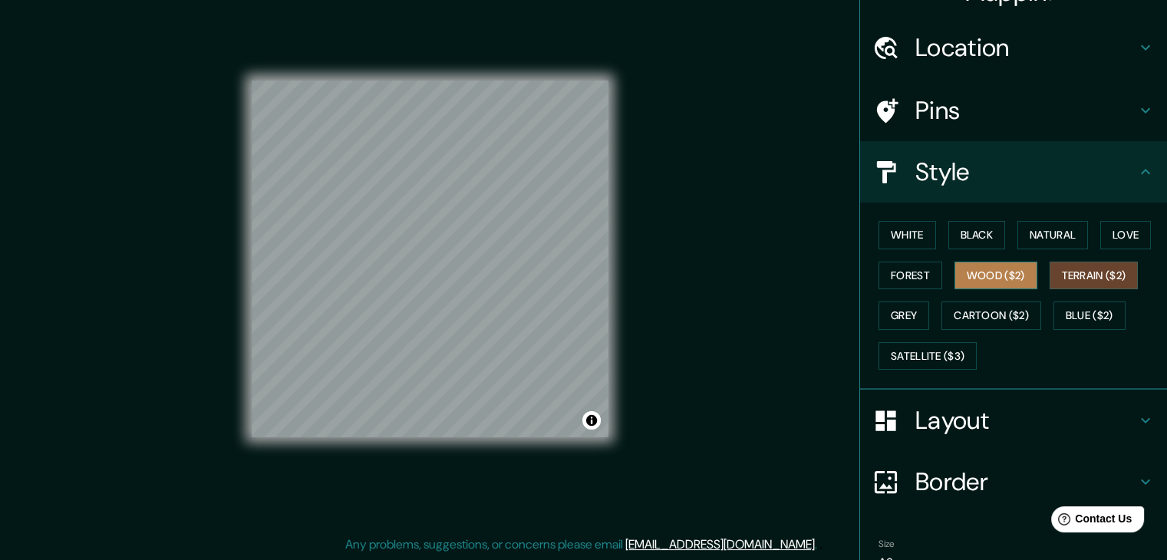
click at [991, 280] on button "Wood ($2)" at bounding box center [996, 276] width 83 height 28
click at [902, 264] on button "Forest" at bounding box center [911, 276] width 64 height 28
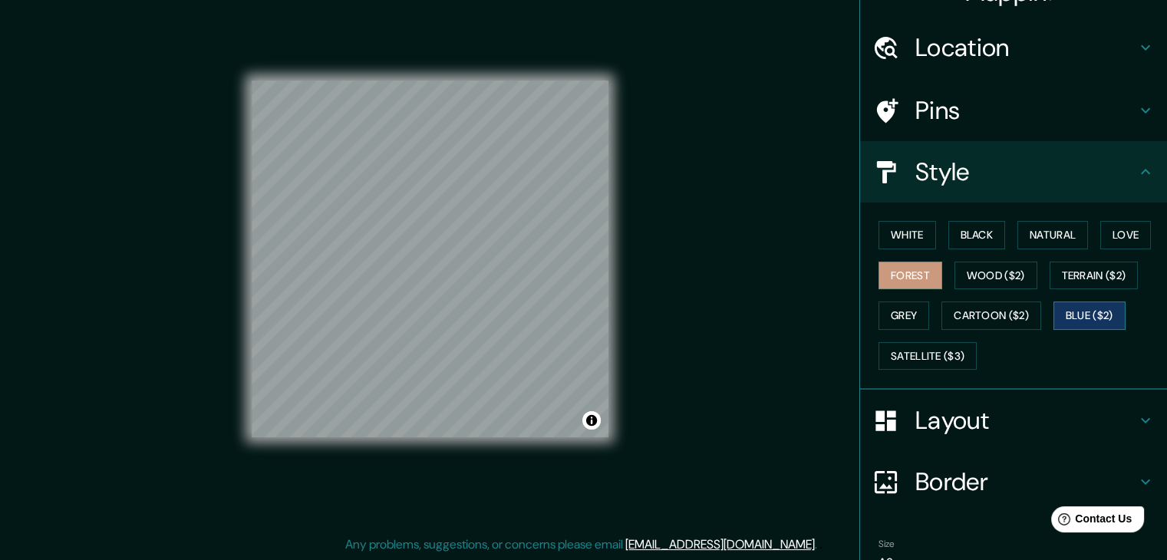
click at [1111, 312] on button "Blue ($2)" at bounding box center [1090, 316] width 72 height 28
click at [920, 356] on button "Satellite ($3)" at bounding box center [928, 356] width 98 height 28
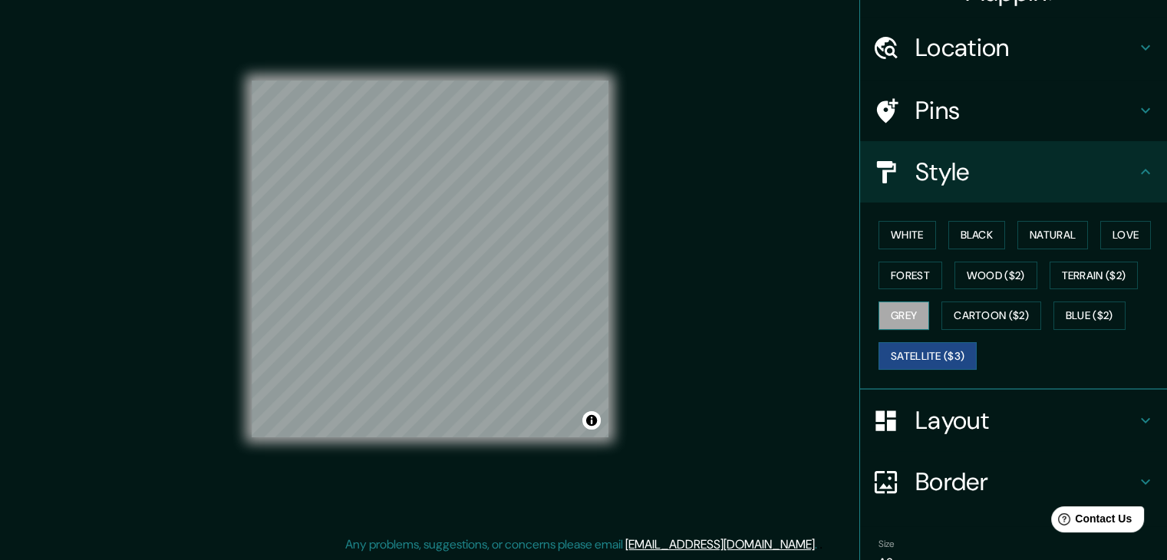
click at [894, 318] on button "Grey" at bounding box center [904, 316] width 51 height 28
